Goal: Task Accomplishment & Management: Complete application form

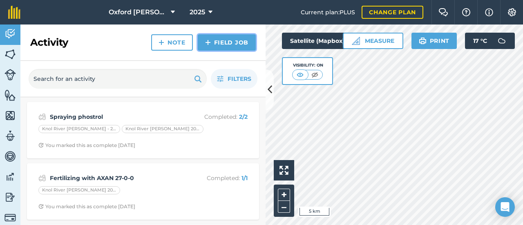
click at [225, 40] on link "Field Job" at bounding box center [227, 42] width 58 height 16
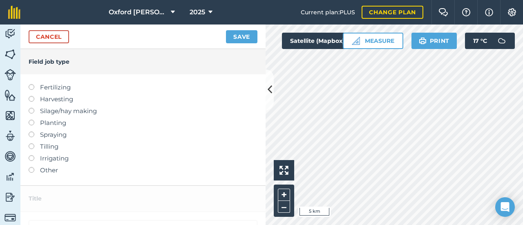
click at [33, 132] on label at bounding box center [34, 132] width 11 height 0
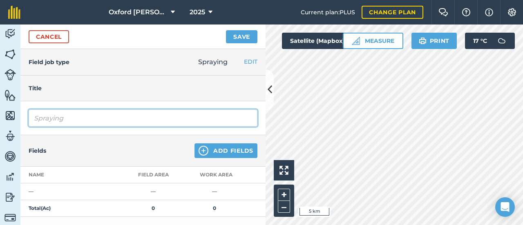
click at [75, 122] on input "Spraying" at bounding box center [143, 118] width 229 height 17
click at [177, 121] on input "Spring spray - sinbar // teradrive" at bounding box center [143, 118] width 229 height 17
type input "Spring spray - sinbar // teradrive"
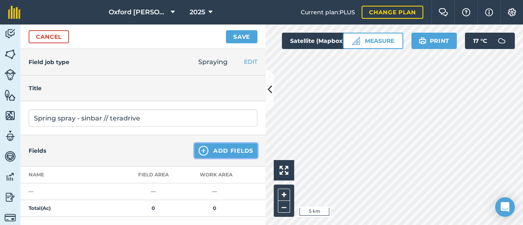
click at [215, 152] on button "Add Fields" at bounding box center [226, 150] width 63 height 15
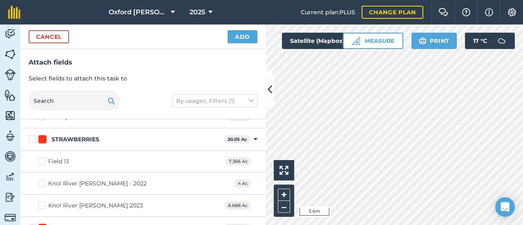
scroll to position [913, 0]
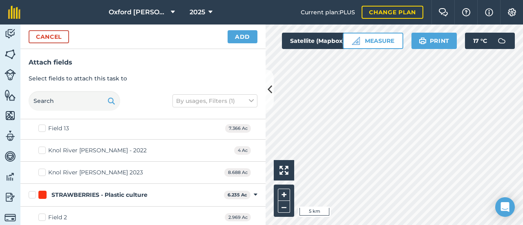
click at [44, 125] on label "Field 13" at bounding box center [53, 128] width 31 height 9
click at [44, 125] on input "Field 13" at bounding box center [40, 126] width 5 height 5
checkbox input "true"
click at [42, 147] on label "Knol River [PERSON_NAME] - 2022" at bounding box center [92, 151] width 108 height 9
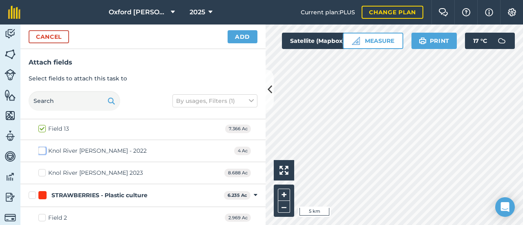
click at [42, 147] on input "Knol River [PERSON_NAME] - 2022" at bounding box center [40, 149] width 5 height 5
checkbox input "true"
click at [42, 169] on label "Knol River [PERSON_NAME] 2023" at bounding box center [90, 173] width 105 height 9
click at [42, 169] on input "Knol River [PERSON_NAME] 2023" at bounding box center [40, 171] width 5 height 5
checkbox input "true"
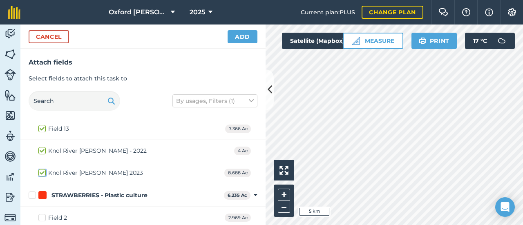
checkbox input "true"
click at [244, 40] on button "Add" at bounding box center [243, 36] width 30 height 13
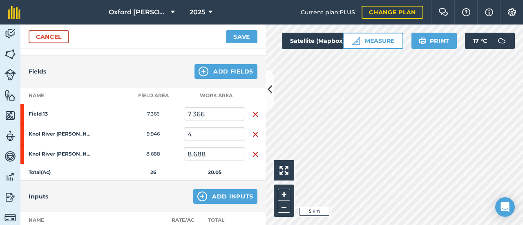
scroll to position [82, 0]
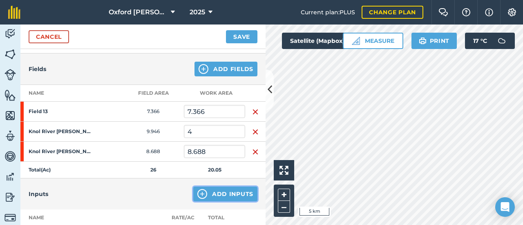
click at [215, 195] on button "Add Inputs" at bounding box center [225, 194] width 64 height 15
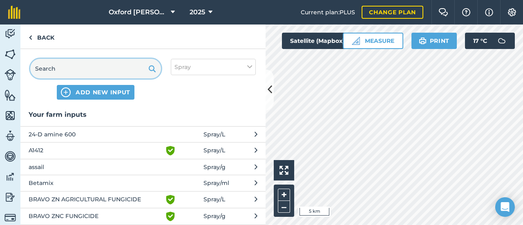
click at [111, 67] on input "text" at bounding box center [95, 69] width 131 height 20
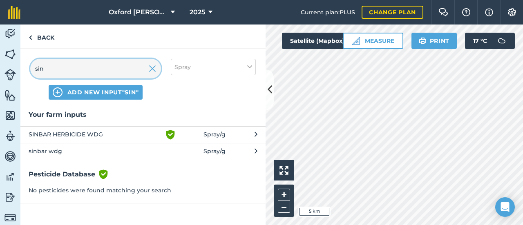
type input "sin"
click at [77, 135] on span "SINBAR HERBICIDE WDG" at bounding box center [96, 135] width 134 height 10
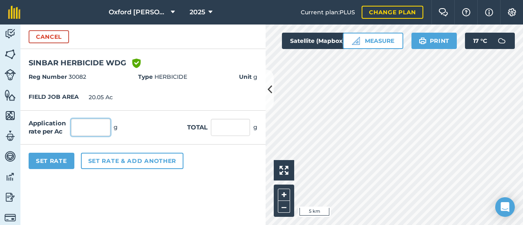
click at [85, 129] on input "text" at bounding box center [90, 127] width 39 height 17
type input "85"
type input "1,704.25"
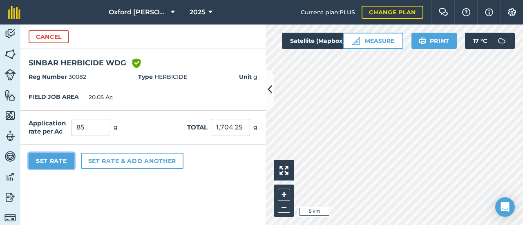
click at [56, 160] on button "Set Rate" at bounding box center [52, 161] width 46 height 16
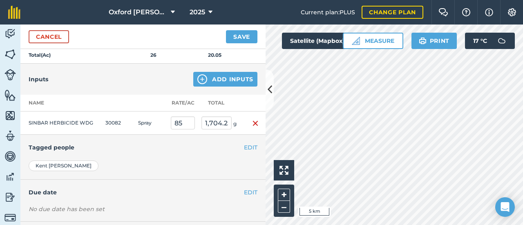
scroll to position [204, 0]
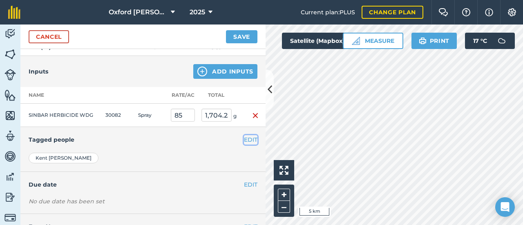
click at [244, 139] on button "EDIT" at bounding box center [250, 139] width 13 height 9
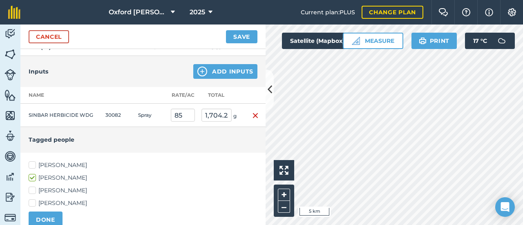
click at [41, 202] on label "[PERSON_NAME]" at bounding box center [143, 203] width 229 height 9
click at [34, 202] on input "[PERSON_NAME]" at bounding box center [31, 201] width 5 height 5
checkbox input "true"
click at [214, 71] on button "Add Inputs" at bounding box center [225, 71] width 64 height 15
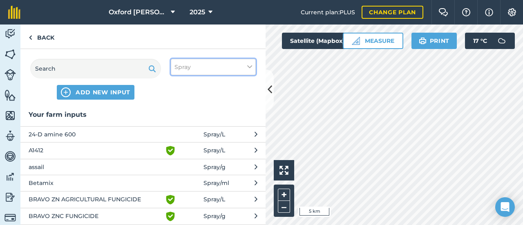
click at [211, 65] on button "Spray" at bounding box center [213, 67] width 85 height 16
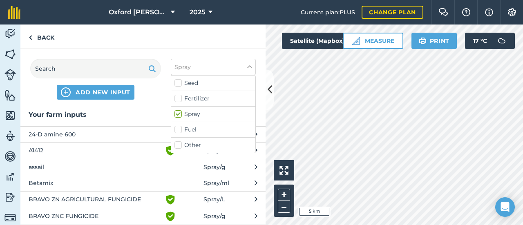
click at [196, 101] on label "Fertilizer" at bounding box center [214, 98] width 78 height 9
click at [180, 100] on input "Fertilizer" at bounding box center [177, 96] width 5 height 5
checkbox input "true"
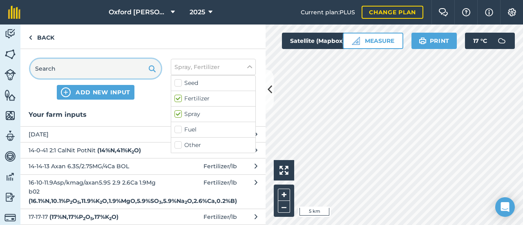
click at [106, 70] on input "text" at bounding box center [95, 69] width 131 height 20
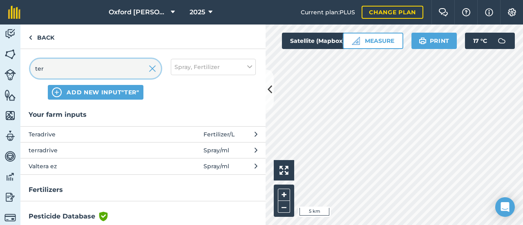
type input "ter"
click at [47, 135] on span "Teradrive" at bounding box center [96, 134] width 134 height 9
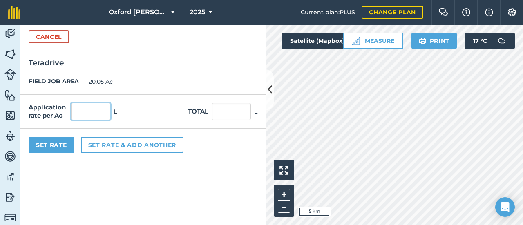
click at [87, 114] on input "text" at bounding box center [90, 111] width 39 height 17
type input "1"
type input "20.05"
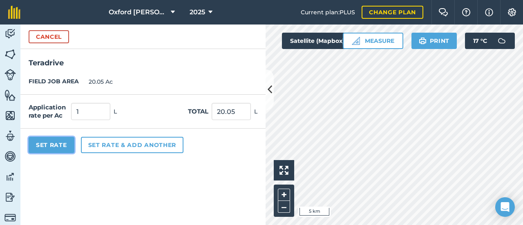
click at [61, 144] on button "Set Rate" at bounding box center [52, 145] width 46 height 16
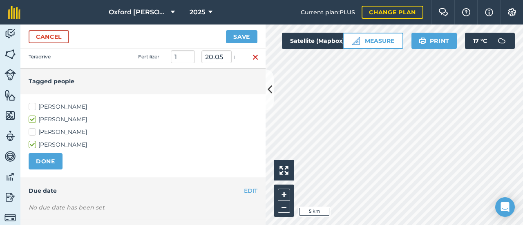
scroll to position [322, 0]
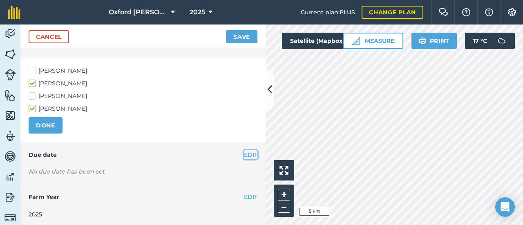
click at [244, 152] on button "EDIT" at bounding box center [250, 154] width 13 height 9
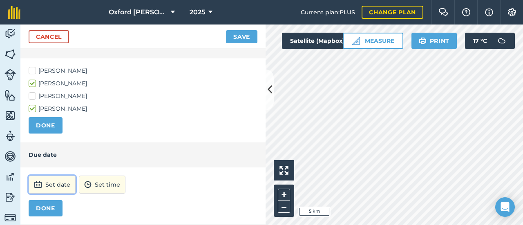
click at [51, 184] on button "Set date" at bounding box center [52, 185] width 47 height 18
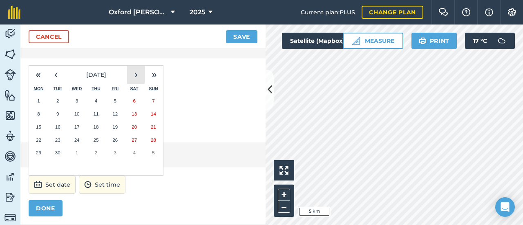
click at [134, 76] on button "›" at bounding box center [136, 75] width 18 height 18
click at [134, 75] on button "›" at bounding box center [136, 75] width 18 height 18
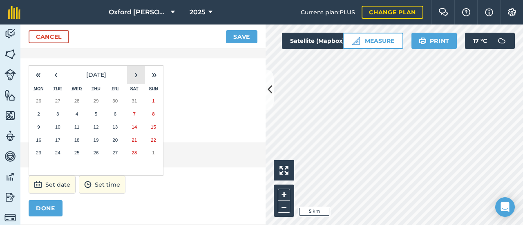
click at [134, 75] on button "›" at bounding box center [136, 75] width 18 height 18
click at [77, 98] on abbr "1" at bounding box center [77, 100] width 2 height 5
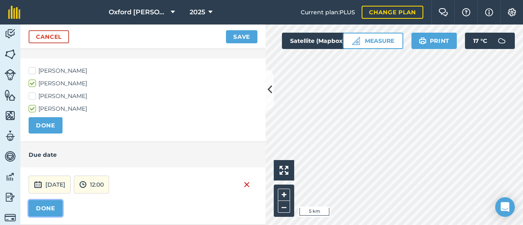
click at [51, 209] on button "DONE" at bounding box center [46, 208] width 34 height 16
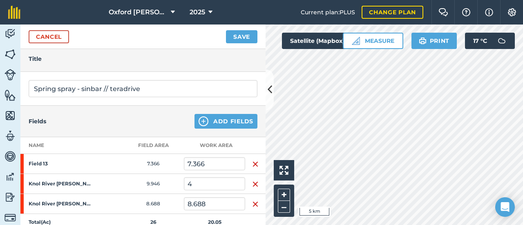
scroll to position [0, 0]
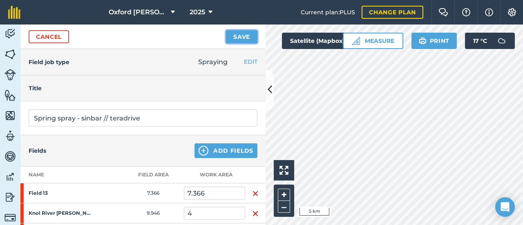
click at [249, 34] on button "Save" at bounding box center [241, 36] width 31 height 13
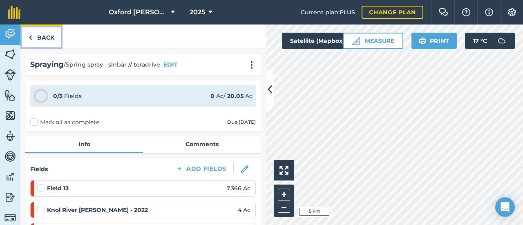
click at [47, 39] on link "Back" at bounding box center [41, 37] width 42 height 24
